Goal: Check status: Check status

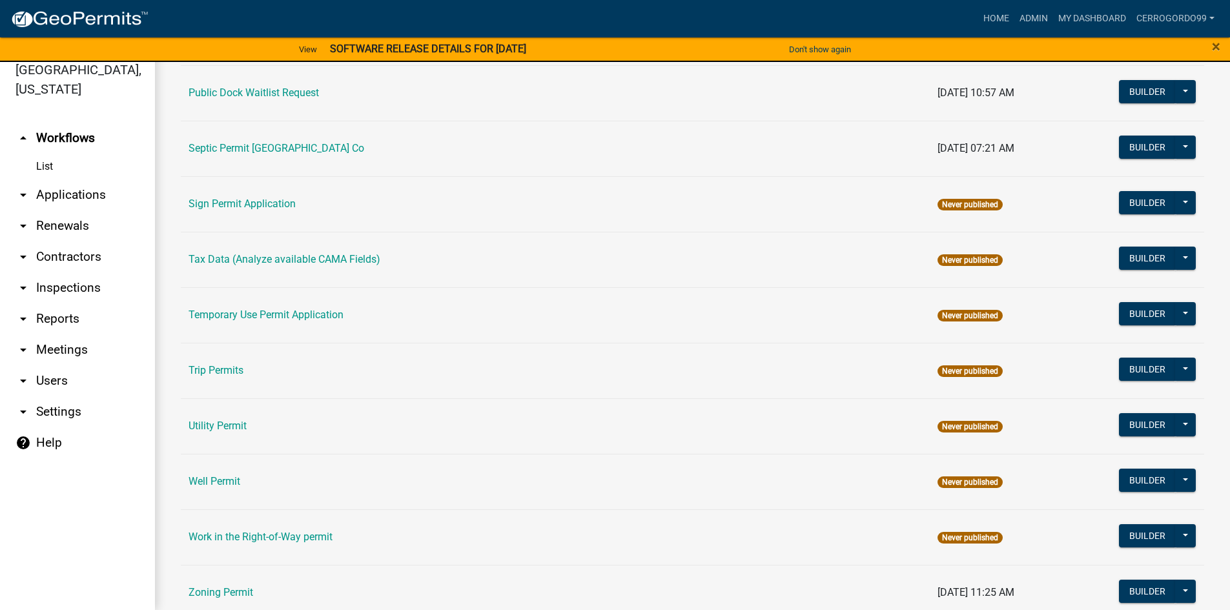
scroll to position [602, 0]
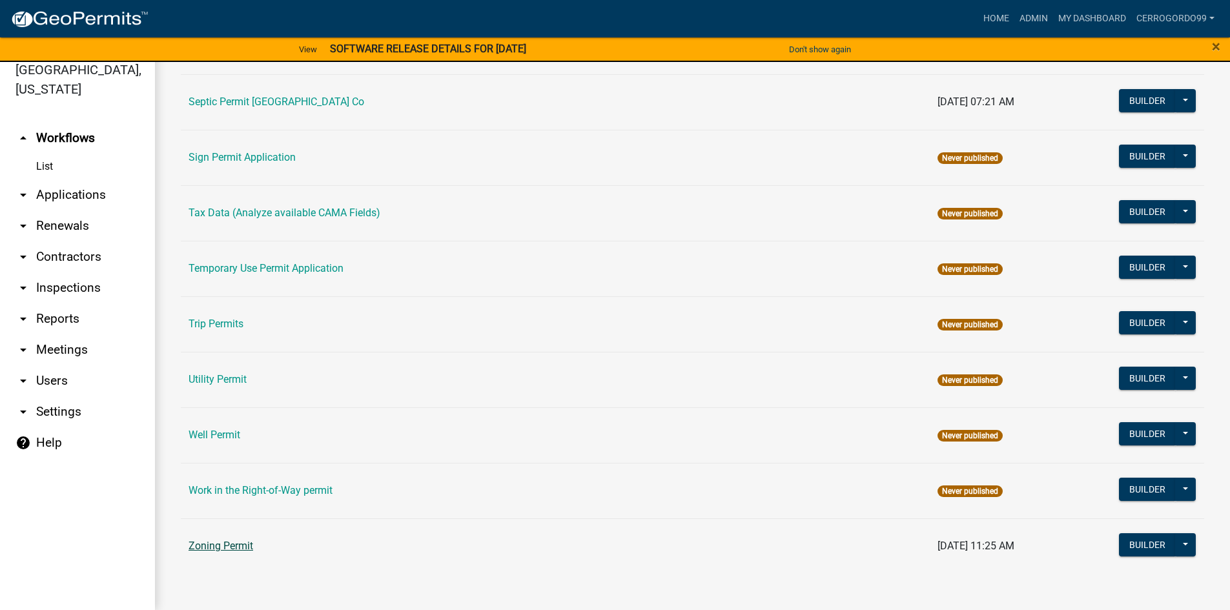
click at [224, 547] on link "Zoning Permit" at bounding box center [221, 546] width 65 height 12
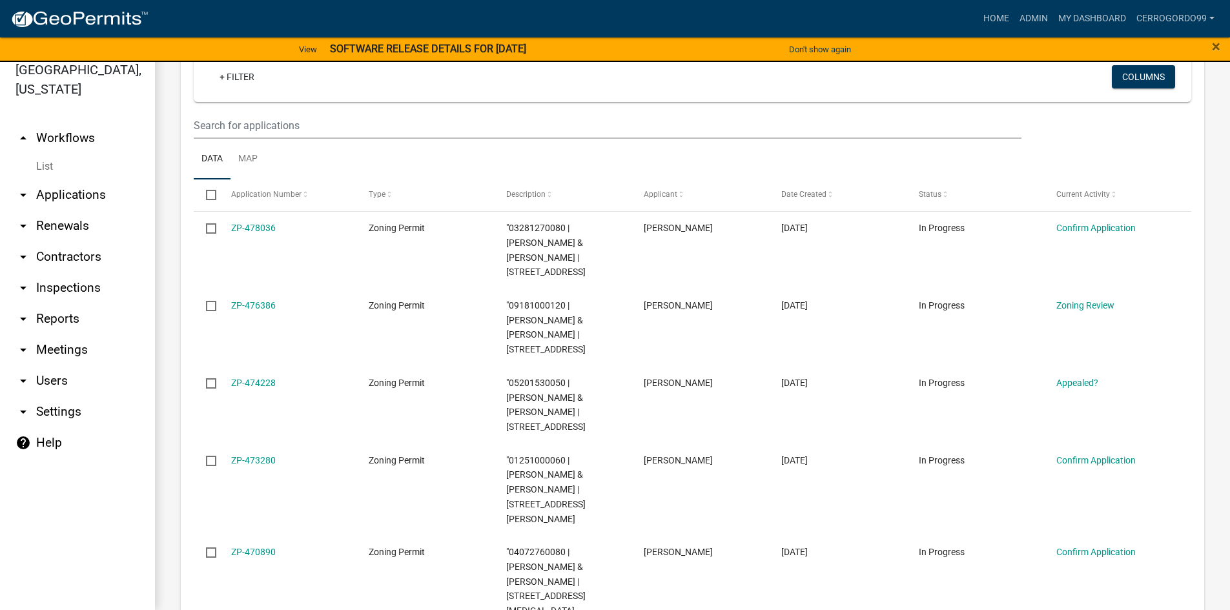
scroll to position [194, 0]
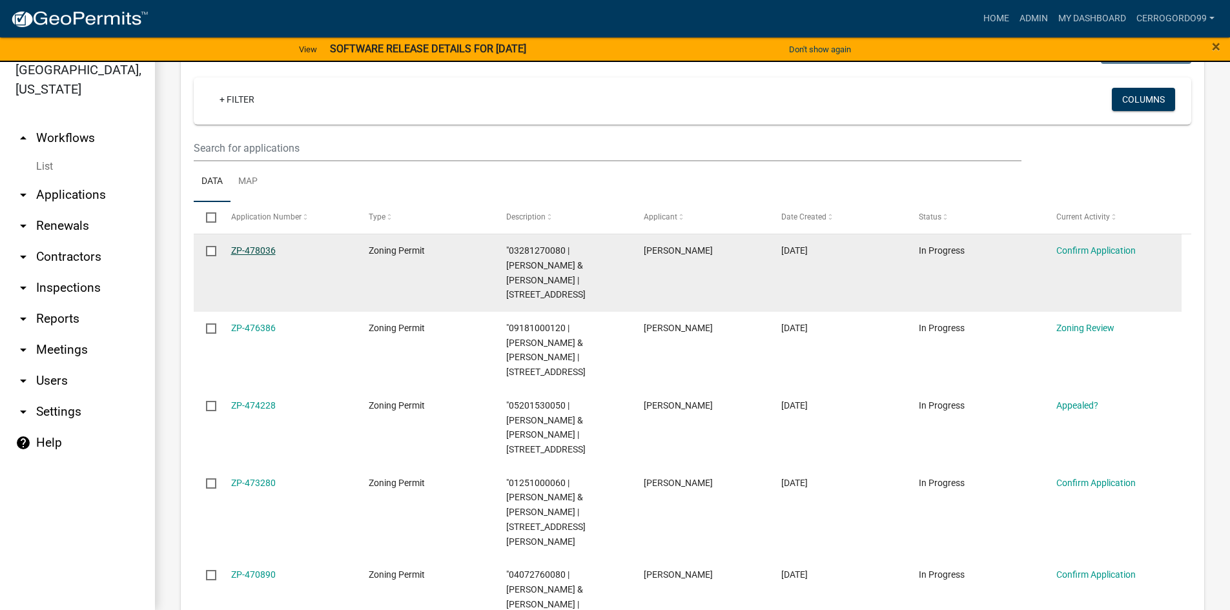
click at [262, 247] on link "ZP-478036" at bounding box center [253, 250] width 45 height 10
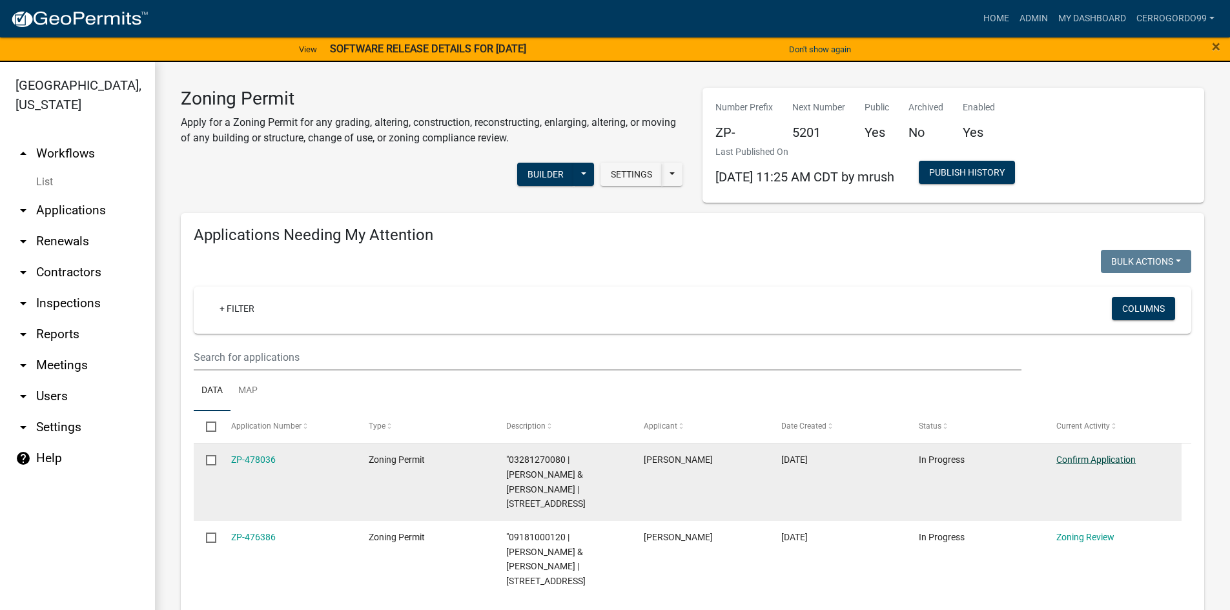
click at [1078, 457] on link "Confirm Application" at bounding box center [1095, 459] width 79 height 10
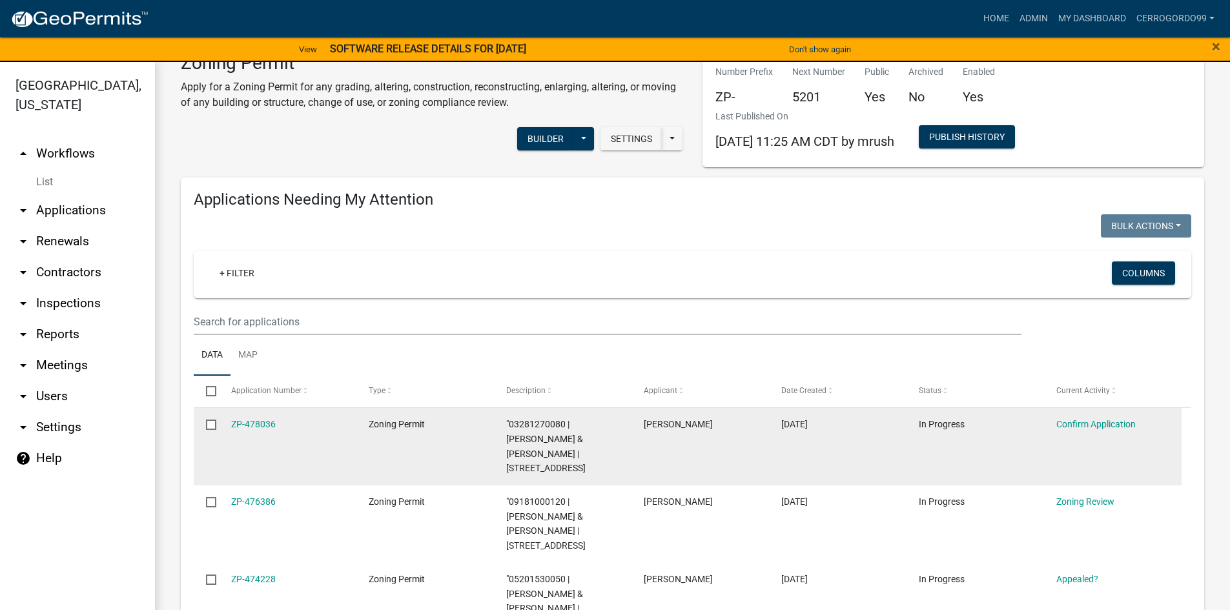
scroll to position [129, 0]
